Goal: Transaction & Acquisition: Purchase product/service

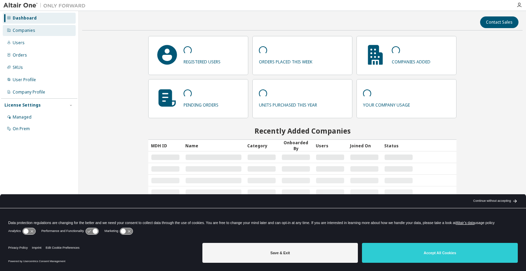
click at [37, 27] on div "Companies" at bounding box center [39, 30] width 73 height 11
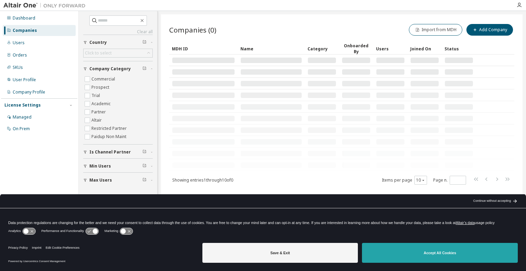
click at [426, 249] on button "Accept All Cookies" at bounding box center [440, 253] width 156 height 20
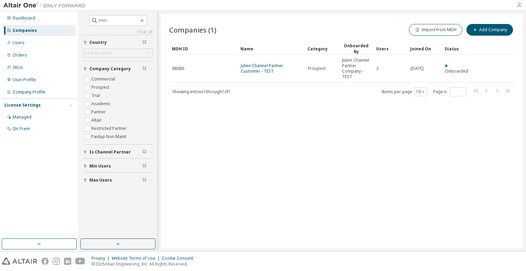
click at [520, 4] on icon "button" at bounding box center [519, 4] width 5 height 5
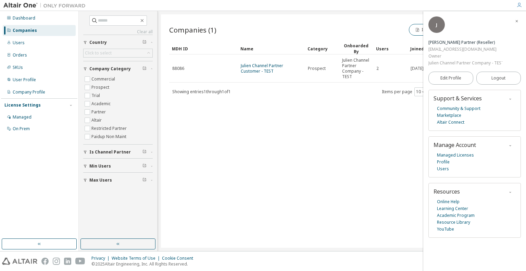
click at [299, 134] on div "Companies (1) Import from MDH Add Company Clear Load Save Save As Field Operato…" at bounding box center [342, 130] width 362 height 233
click at [517, 21] on icon "button" at bounding box center [517, 21] width 4 height 4
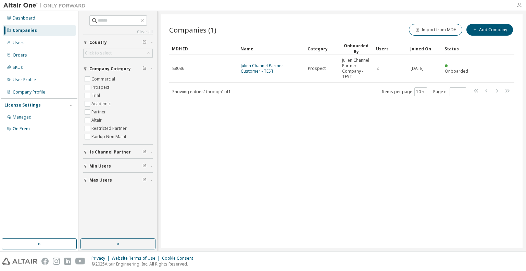
click at [518, 5] on icon "button" at bounding box center [519, 4] width 5 height 5
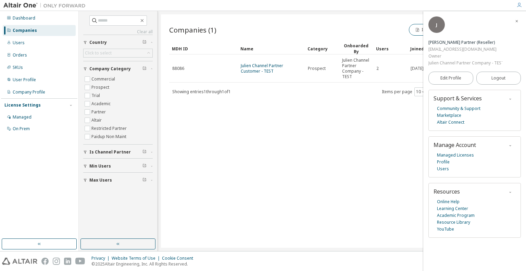
click at [291, 115] on div "Companies (1) Import from MDH Add Company Clear Load Save Save As Field Operato…" at bounding box center [342, 130] width 362 height 233
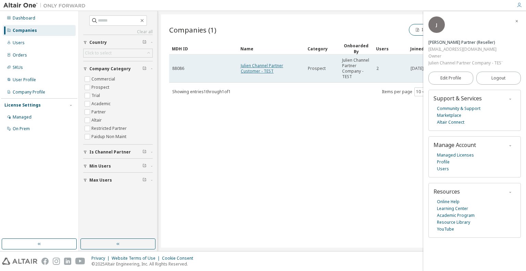
click at [262, 71] on link "Julien Channel Partner Customer - TEST" at bounding box center [262, 68] width 42 height 11
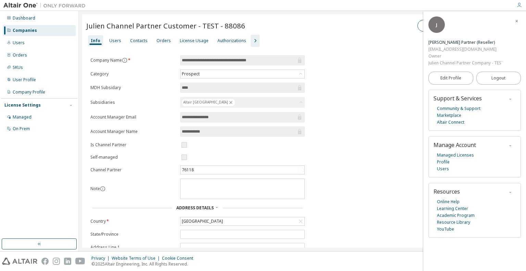
click at [515, 22] on icon "button" at bounding box center [517, 21] width 4 height 4
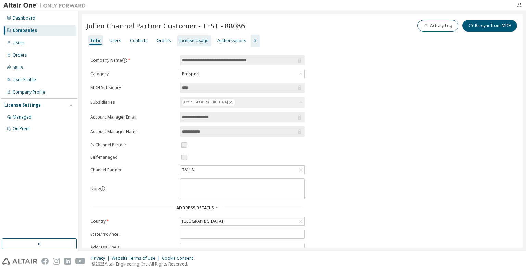
click at [192, 40] on div "License Usage" at bounding box center [194, 40] width 29 height 5
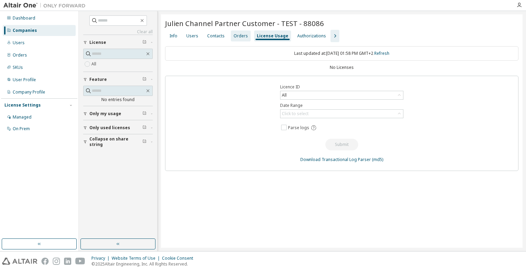
click at [237, 38] on div "Orders" at bounding box center [241, 35] width 14 height 5
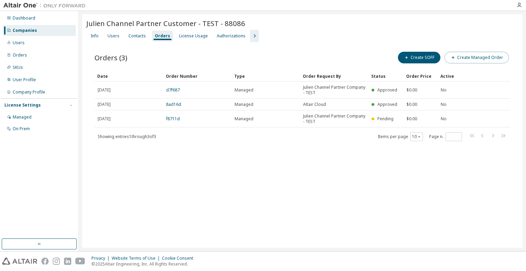
click at [484, 55] on button "Create Managed Order" at bounding box center [477, 58] width 64 height 12
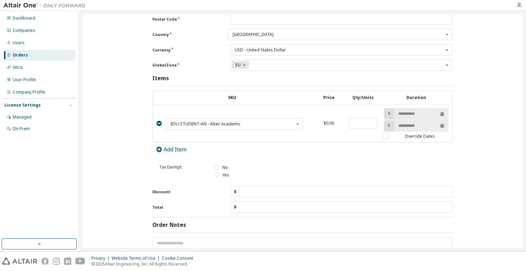
scroll to position [316, 0]
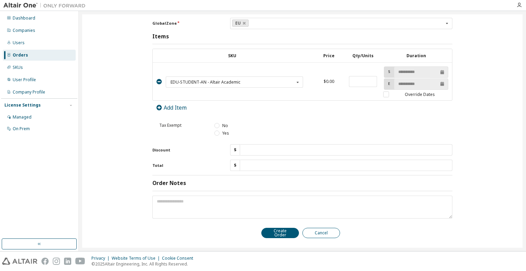
click at [329, 231] on button "Cancel" at bounding box center [322, 233] width 38 height 10
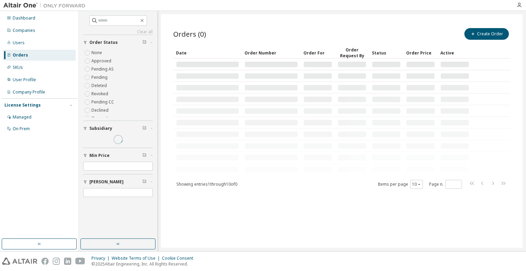
scroll to position [0, 0]
